Goal: Task Accomplishment & Management: Complete application form

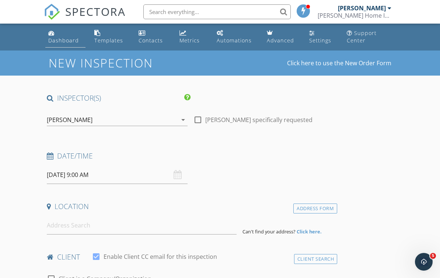
click at [60, 38] on div "Dashboard" at bounding box center [63, 40] width 31 height 7
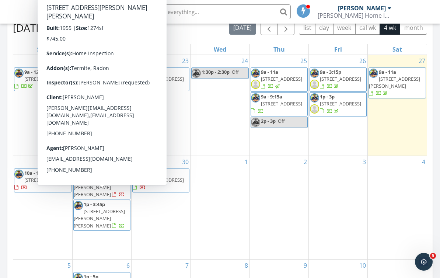
scroll to position [340, 0]
click at [114, 208] on span "29 George St, Seymour 06483" at bounding box center [99, 218] width 51 height 21
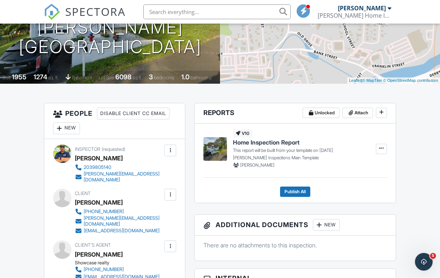
click at [63, 125] on div at bounding box center [59, 128] width 7 height 7
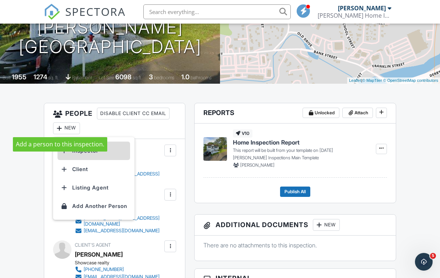
click at [82, 149] on li "Inspector" at bounding box center [94, 151] width 73 height 18
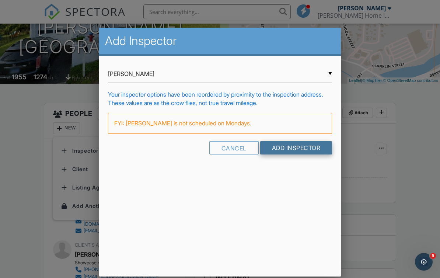
click at [306, 155] on input "Add Inspector" at bounding box center [296, 147] width 72 height 13
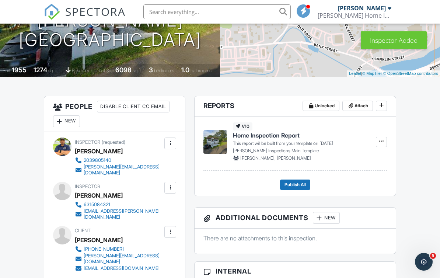
click at [171, 143] on div at bounding box center [170, 143] width 7 height 7
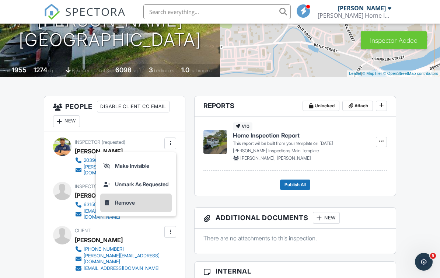
click at [129, 204] on li "Remove" at bounding box center [136, 203] width 72 height 18
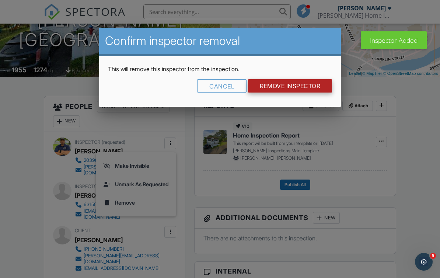
click at [296, 86] on input "Remove Inspector" at bounding box center [290, 85] width 84 height 13
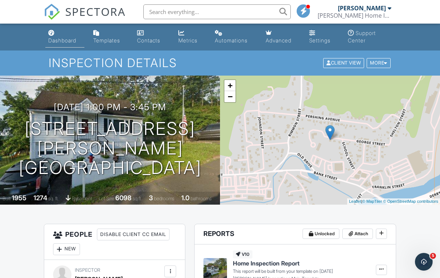
click at [62, 40] on div "Dashboard" at bounding box center [62, 40] width 28 height 6
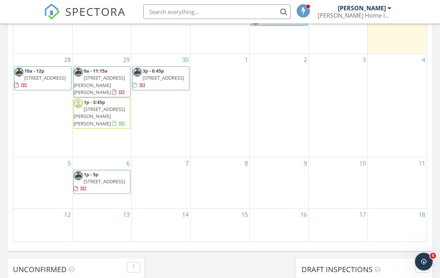
scroll to position [442, 0]
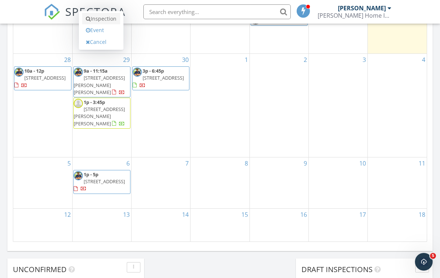
click at [101, 23] on link "Inspection" at bounding box center [101, 19] width 38 height 12
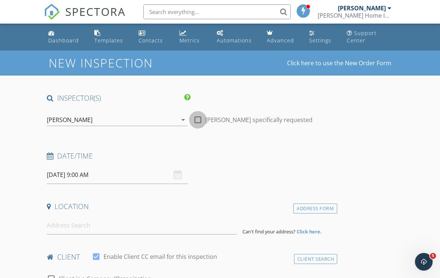
click at [198, 120] on div at bounding box center [198, 120] width 13 height 13
checkbox input "true"
click at [83, 174] on input "09/29/2025 9:00 AM" at bounding box center [117, 175] width 141 height 18
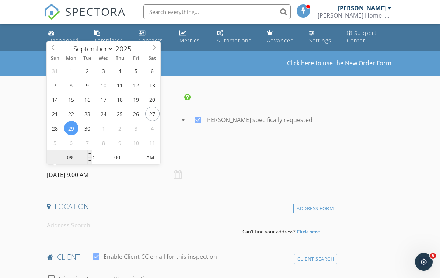
click at [66, 160] on input "09" at bounding box center [69, 157] width 45 height 15
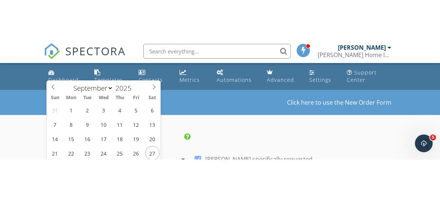
scroll to position [98, 0]
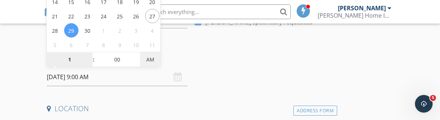
type input "01"
type input "09/29/2025 1:00 PM"
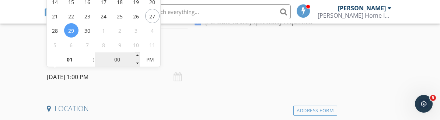
click at [117, 60] on input "00" at bounding box center [117, 60] width 45 height 15
type input "30"
type input "[DATE] 1:30 PM"
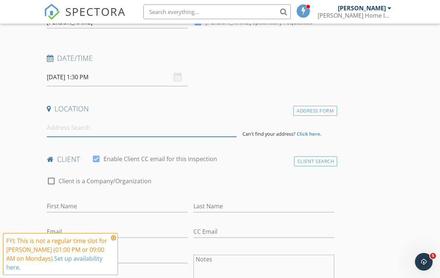
click at [59, 128] on input at bounding box center [142, 128] width 190 height 18
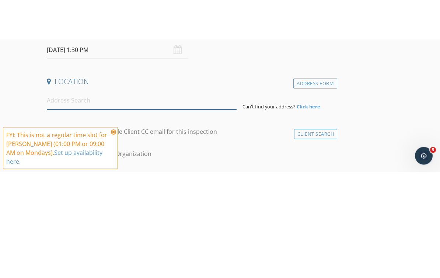
scroll to position [165, 0]
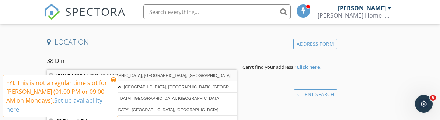
type input "38 Dinwoodie Drive, North Branford, CT, USA"
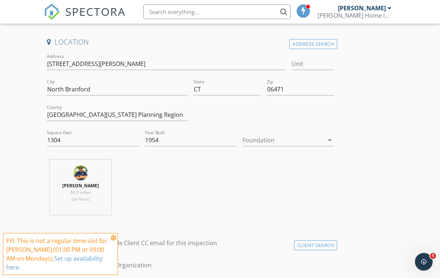
click at [295, 141] on div at bounding box center [284, 140] width 82 height 12
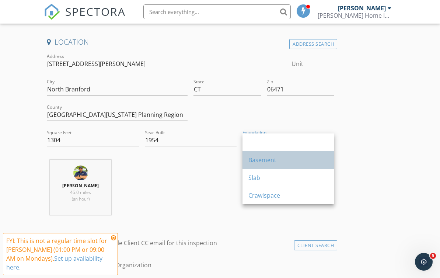
click at [284, 158] on div "Basement" at bounding box center [289, 160] width 80 height 9
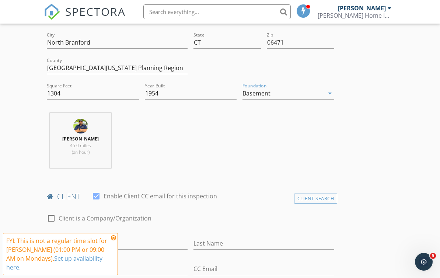
scroll to position [245, 0]
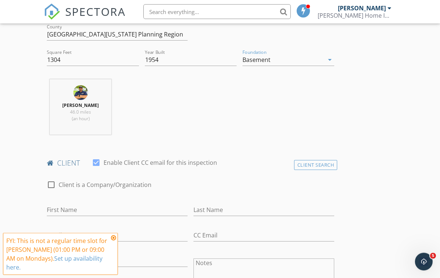
click at [112, 241] on icon at bounding box center [113, 238] width 5 height 6
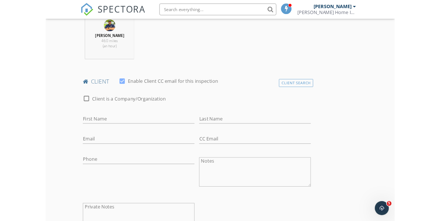
scroll to position [307, 0]
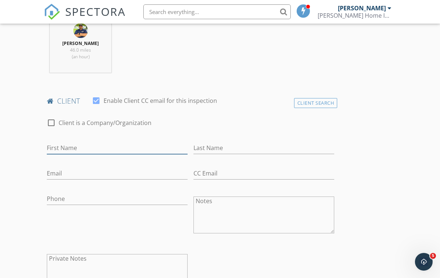
click at [50, 150] on input "First Name" at bounding box center [117, 148] width 141 height 12
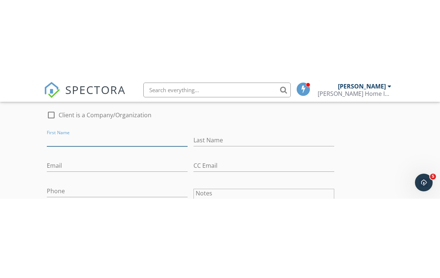
scroll to position [394, 0]
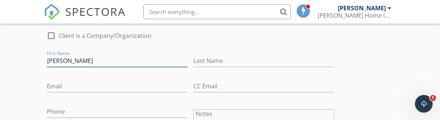
type input "Alicia"
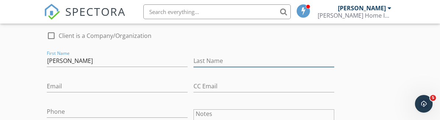
click at [253, 60] on input "Last Name" at bounding box center [264, 61] width 141 height 12
type input "Flores"
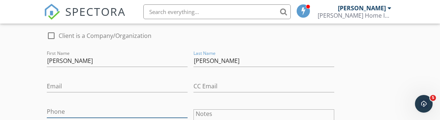
click at [53, 107] on input "Phone" at bounding box center [117, 112] width 141 height 12
type input "718-619-2052"
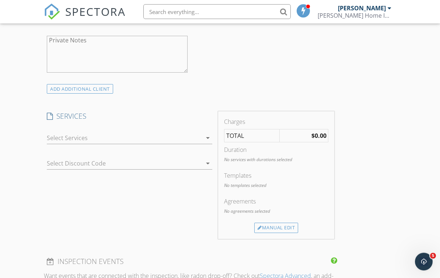
click at [63, 141] on div at bounding box center [124, 138] width 155 height 12
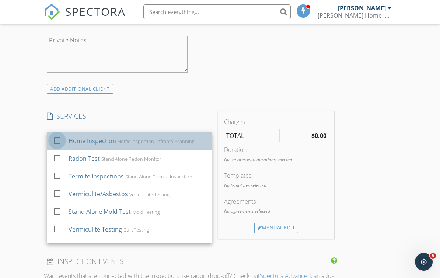
click at [53, 141] on div at bounding box center [57, 140] width 13 height 13
checkbox input "true"
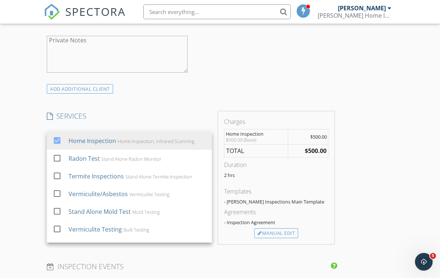
click at [13, 144] on div "New Inspection Click here to use the New Order Form INSPECTOR(S) check_box Ralp…" at bounding box center [220, 203] width 440 height 1357
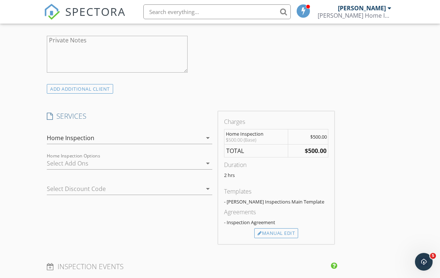
click at [49, 161] on div at bounding box center [124, 163] width 155 height 12
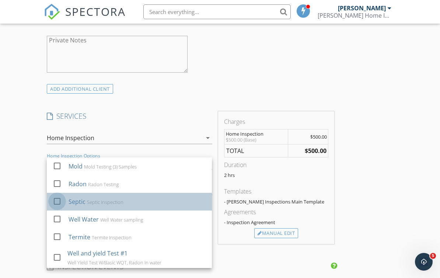
click at [58, 202] on div at bounding box center [57, 201] width 13 height 13
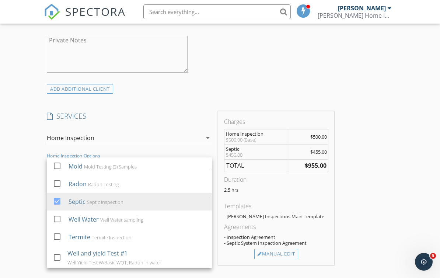
click at [382, 143] on div "INSPECTOR(S) check_box Ralph Deleon PRIMARY check_box_outline_blank Sam Fish Ra…" at bounding box center [220, 227] width 352 height 1318
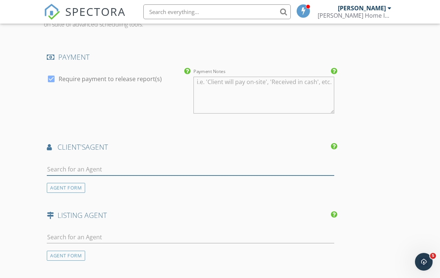
click at [60, 166] on input "text" at bounding box center [191, 169] width 288 height 12
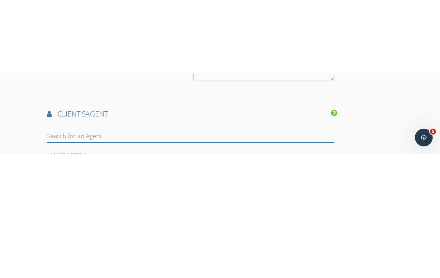
scroll to position [919, 0]
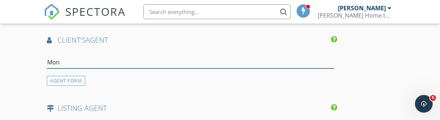
type input "Moni"
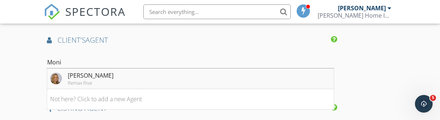
click at [83, 80] on div "Remax Rise" at bounding box center [91, 83] width 46 height 6
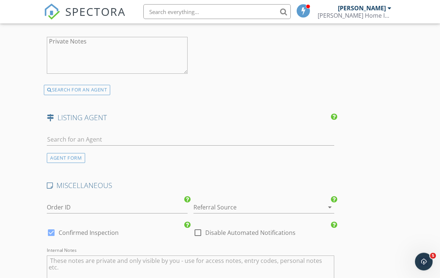
click at [236, 207] on div at bounding box center [254, 208] width 120 height 12
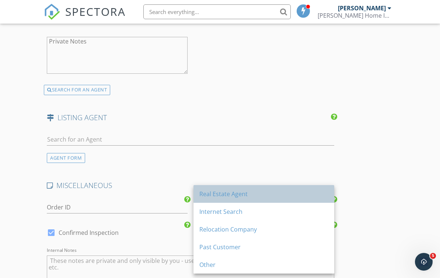
click at [240, 200] on div "Real Estate Agent" at bounding box center [264, 194] width 129 height 18
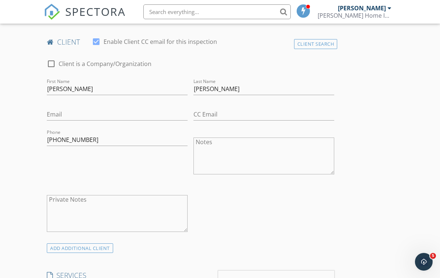
scroll to position [364, 0]
click at [80, 116] on input "Email" at bounding box center [117, 116] width 141 height 12
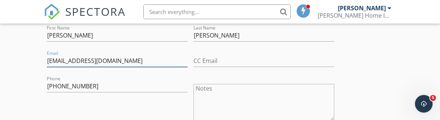
type input "Aliciaflo556@gmail.com"
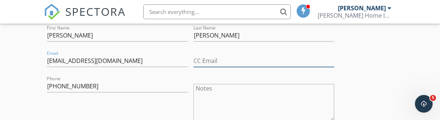
click at [230, 64] on input "CC Email" at bounding box center [264, 61] width 141 height 12
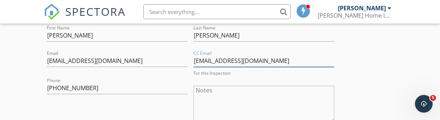
type input "Maflores92@gmail.com"
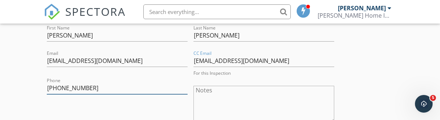
click at [148, 88] on input "718-619-2052" at bounding box center [117, 88] width 141 height 12
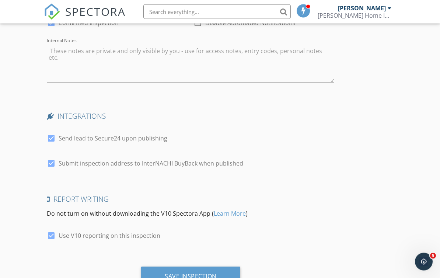
scroll to position [1287, 0]
click at [212, 273] on div "Save Inspection" at bounding box center [191, 276] width 52 height 7
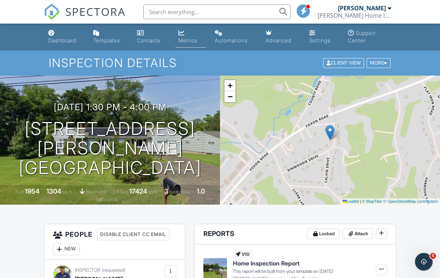
click at [186, 36] on link "Metrics" at bounding box center [191, 37] width 31 height 21
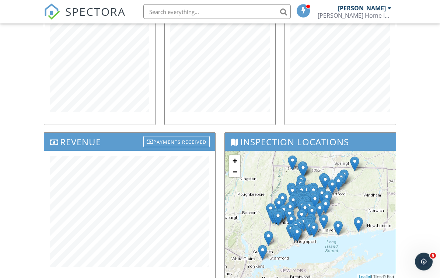
scroll to position [152, 0]
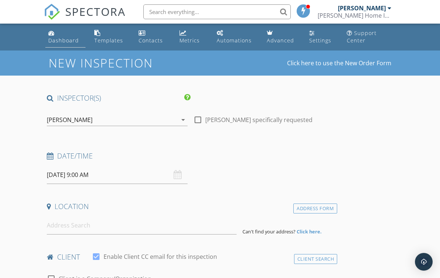
click at [50, 37] on div "Dashboard" at bounding box center [63, 40] width 31 height 7
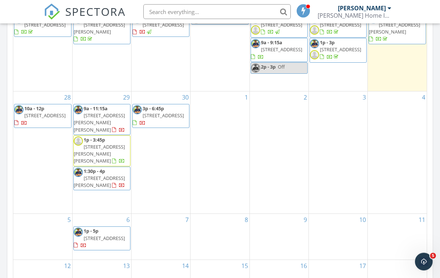
scroll to position [391, 0]
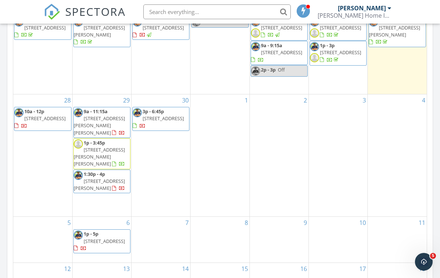
click at [332, 145] on div "3" at bounding box center [338, 155] width 59 height 122
